Goal: Information Seeking & Learning: Understand process/instructions

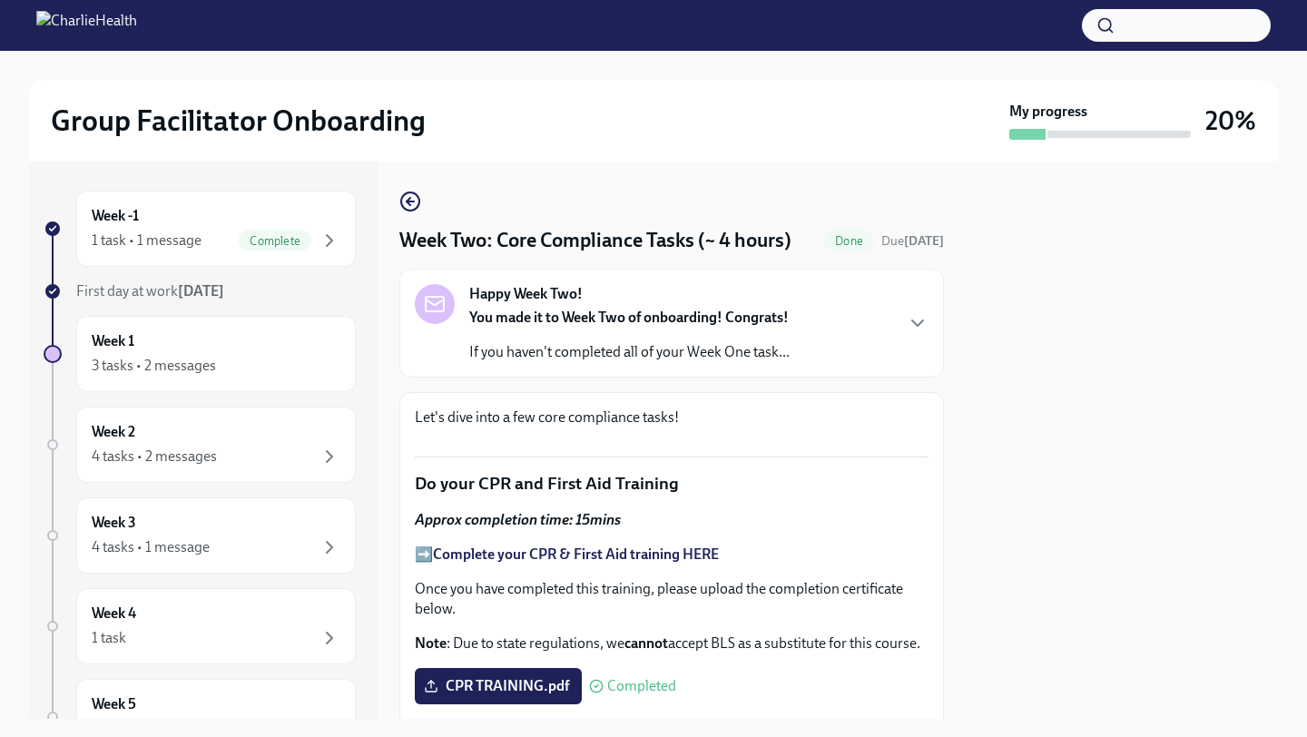
scroll to position [945, 0]
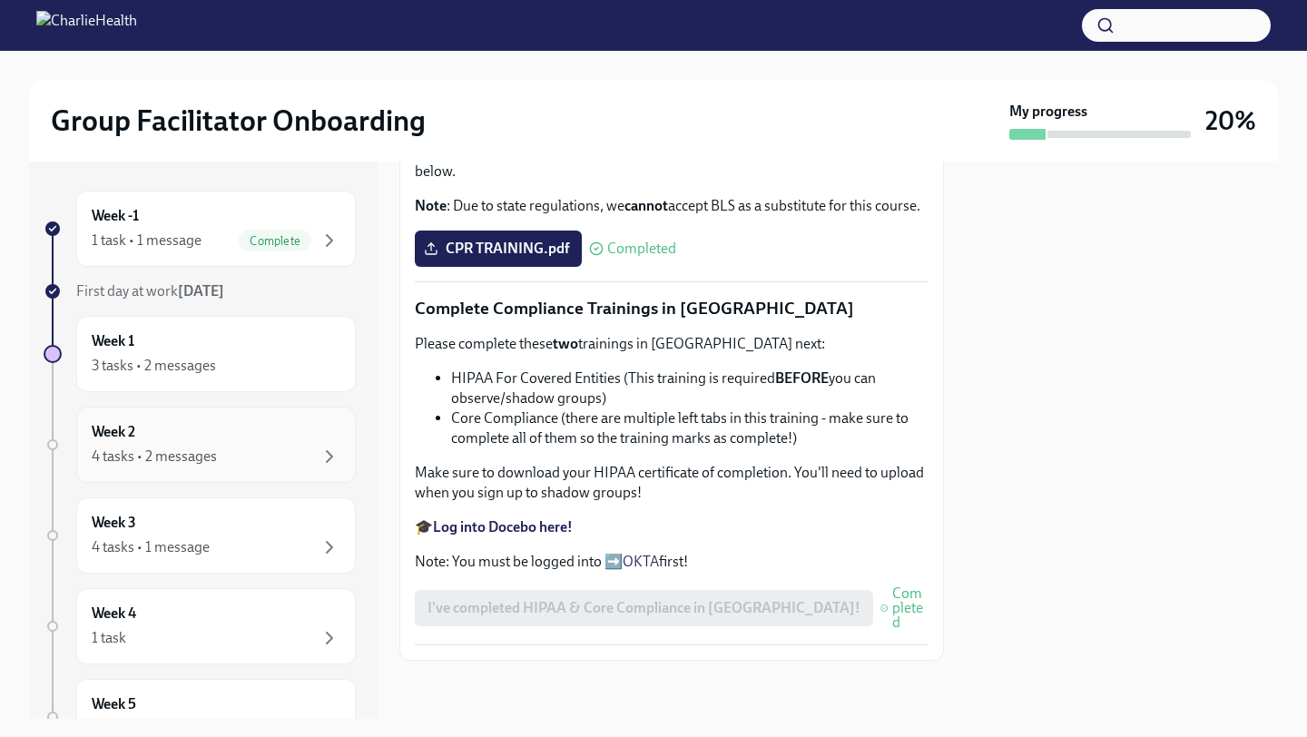
click at [270, 431] on div "Week 2 4 tasks • 2 messages" at bounding box center [216, 444] width 249 height 45
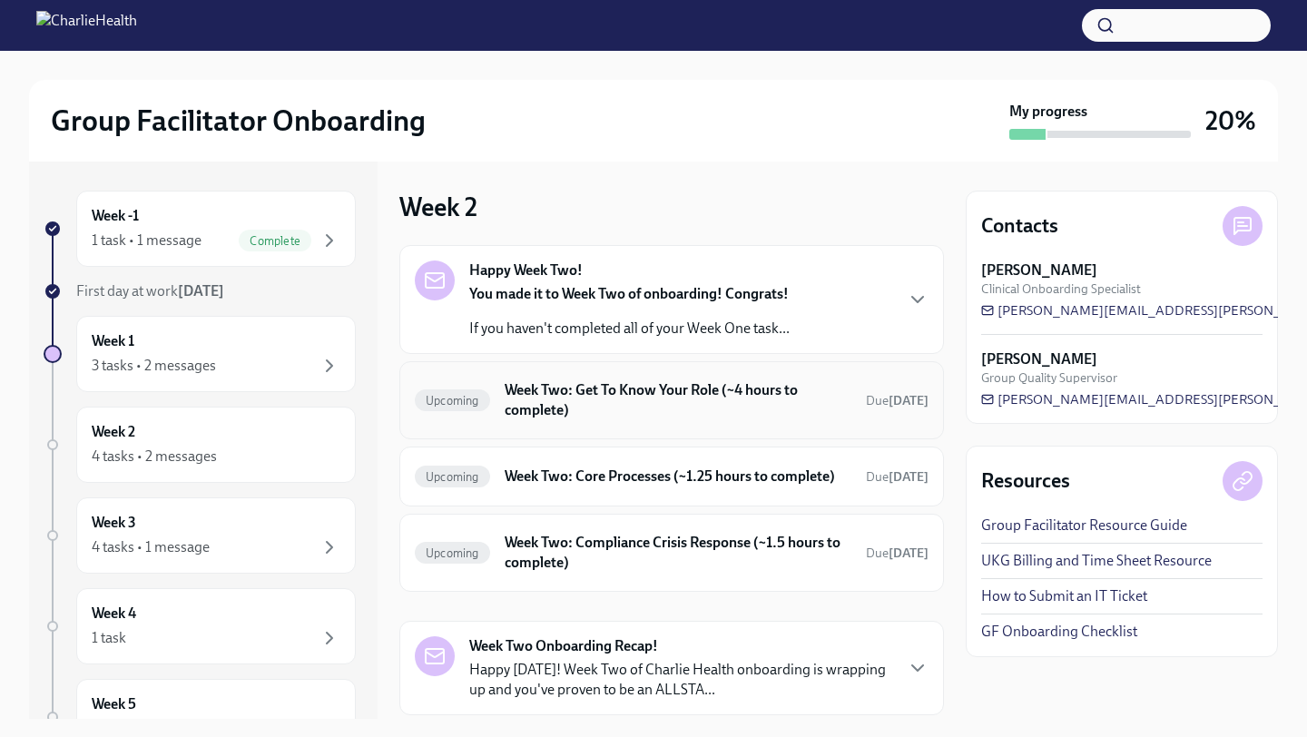
click at [701, 389] on h6 "Week Two: Get To Know Your Role (~4 hours to complete)" at bounding box center [678, 400] width 347 height 40
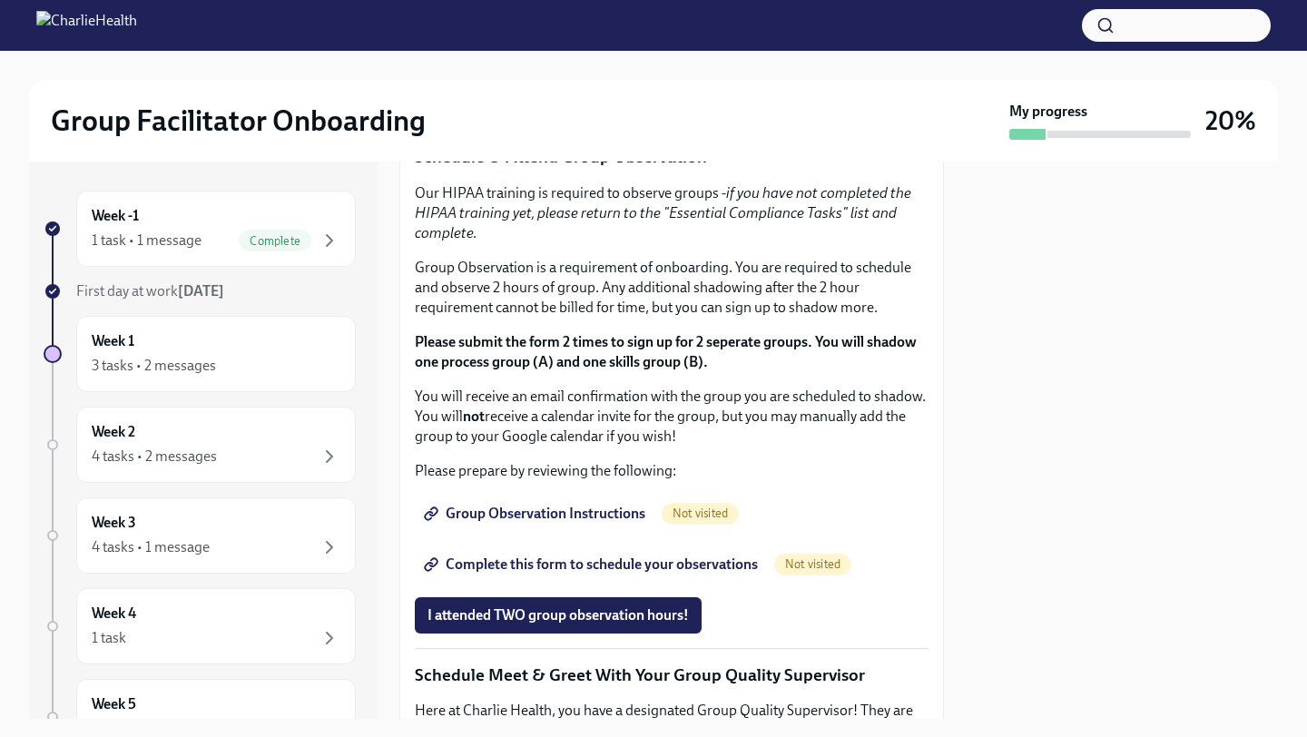
scroll to position [999, 0]
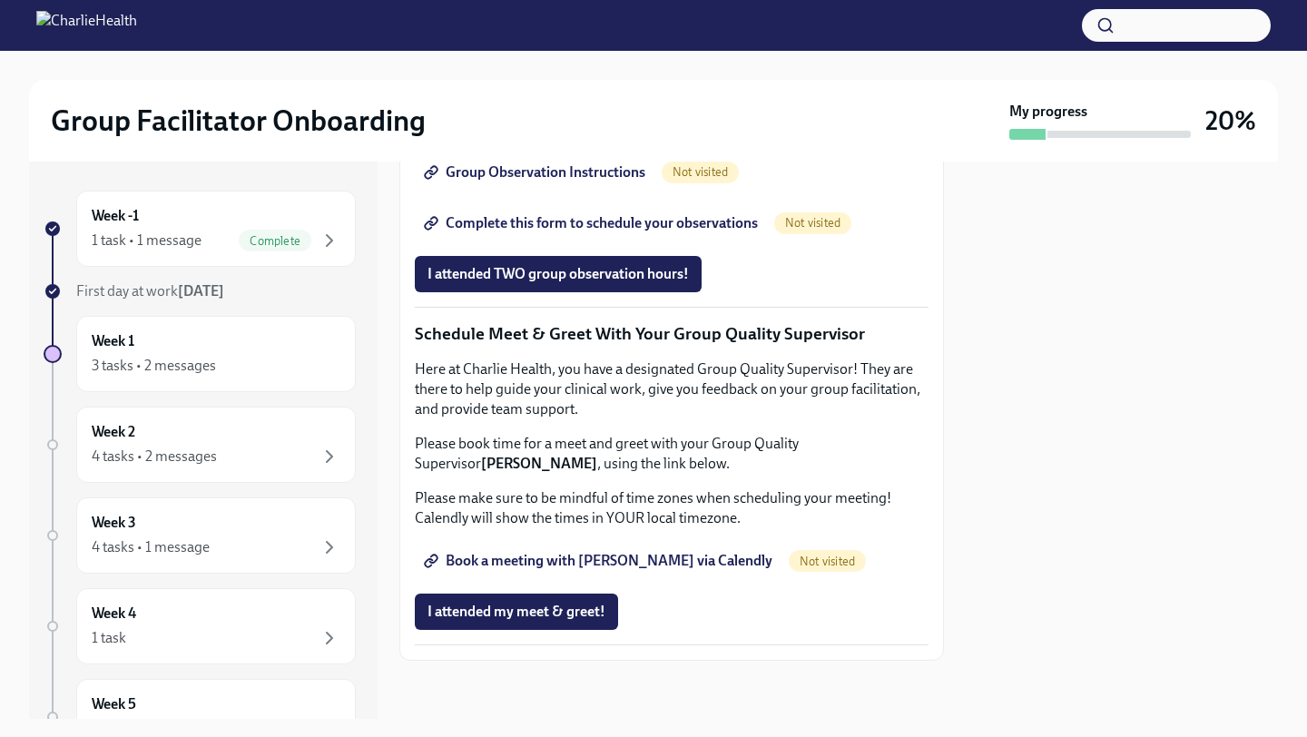
scroll to position [1712, 0]
